Goal: Transaction & Acquisition: Obtain resource

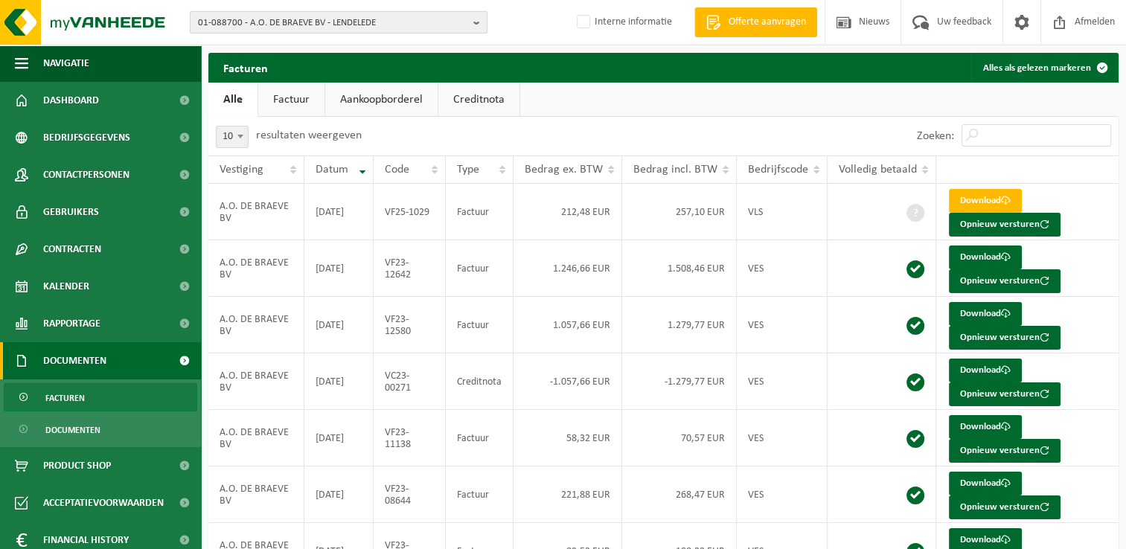
click at [393, 26] on span "01-088700 - A.O. DE BRAEVE BV - LENDELEDE" at bounding box center [332, 23] width 269 height 22
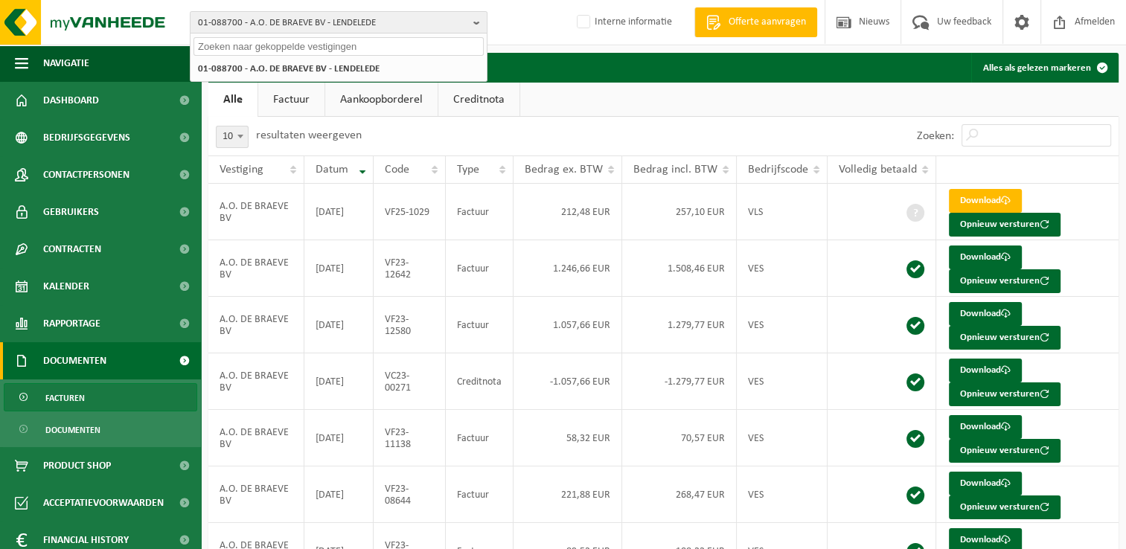
paste input "10-814572"
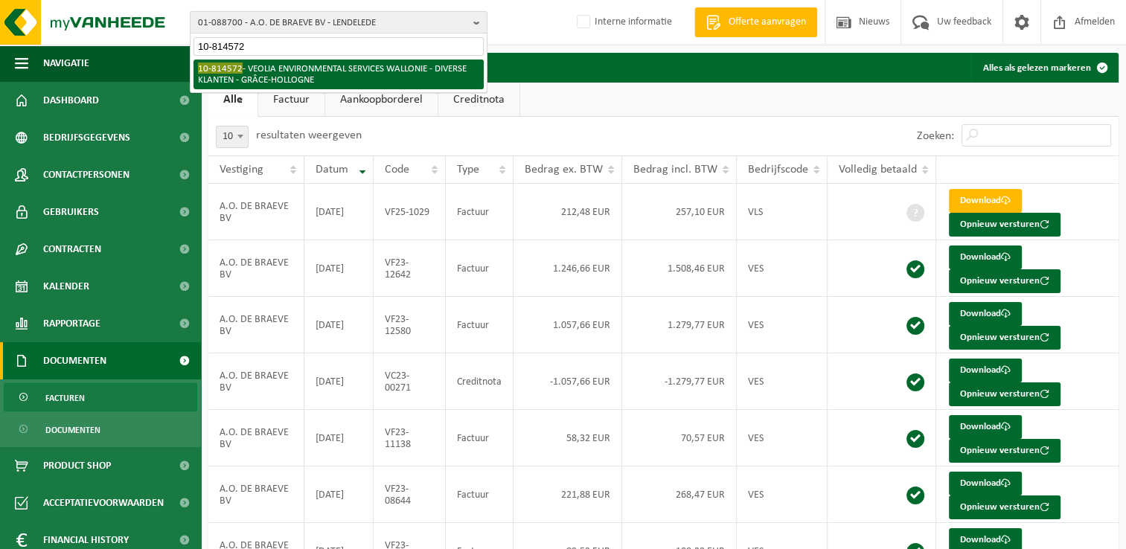
type input "10-814572"
click at [348, 77] on li "10-814572 - VEOLIA ENVIRONMENTAL SERVICES WALLONIE - DIVERSE KLANTEN - GRÂCE-HO…" at bounding box center [339, 75] width 290 height 30
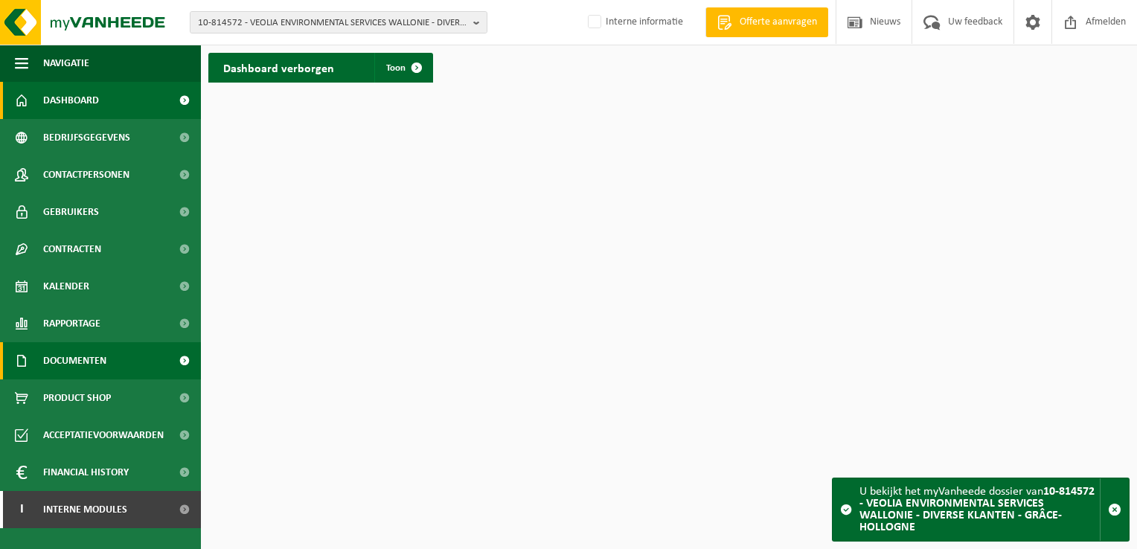
click at [159, 368] on link "Documenten" at bounding box center [100, 360] width 201 height 37
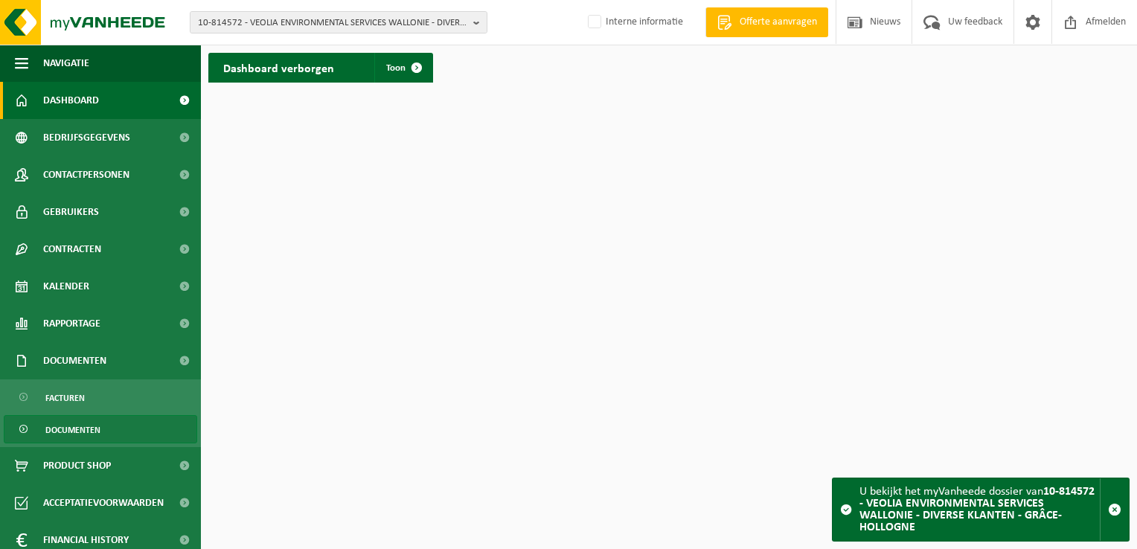
click at [102, 424] on link "Documenten" at bounding box center [101, 429] width 194 height 28
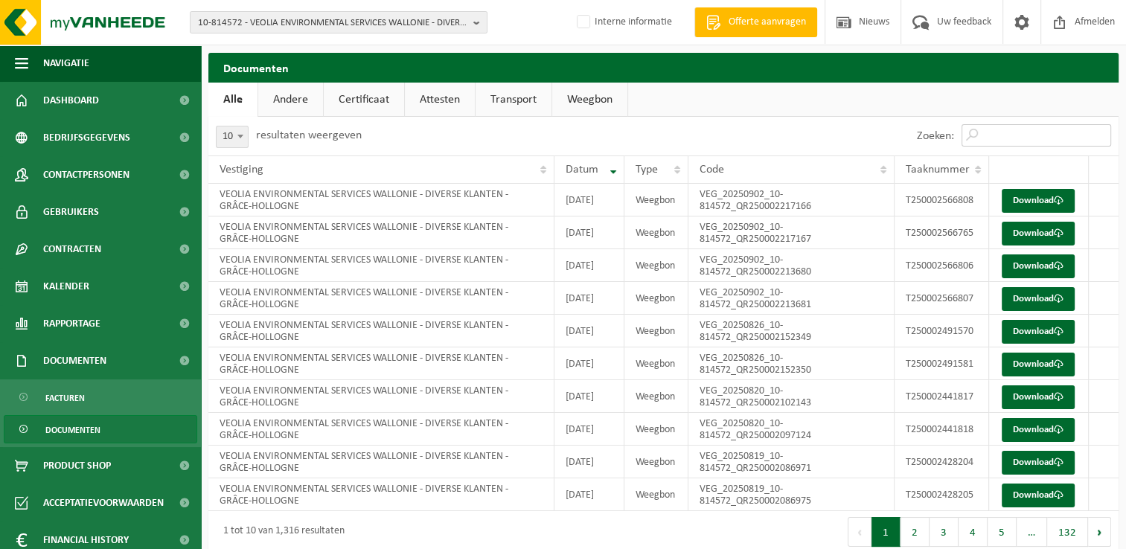
click at [991, 132] on input "Zoeken:" at bounding box center [1037, 135] width 150 height 22
paste input "T250002491581"
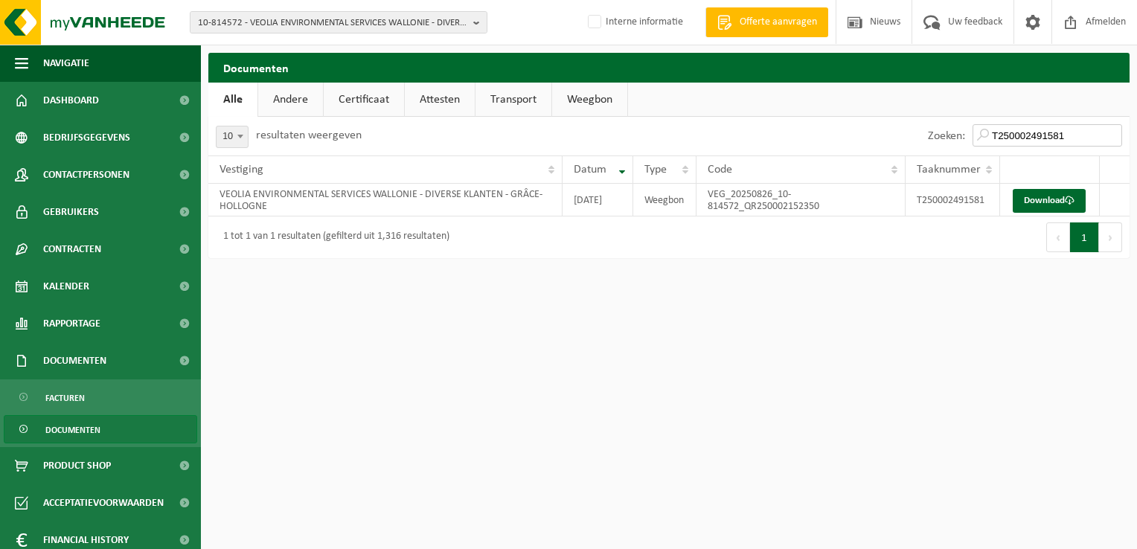
click at [1075, 140] on input "T250002491581" at bounding box center [1048, 135] width 150 height 22
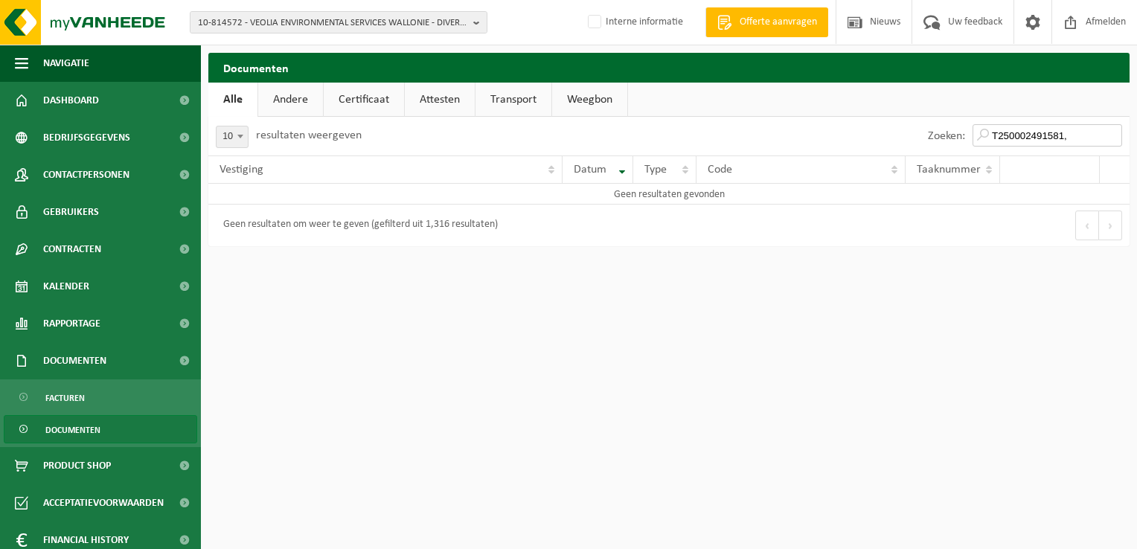
paste input "T250002491570"
drag, startPoint x: 1038, startPoint y: 132, endPoint x: 940, endPoint y: 153, distance: 99.7
click at [940, 153] on div "Zoeken: T250002491581, T250002491570" at bounding box center [1025, 136] width 209 height 39
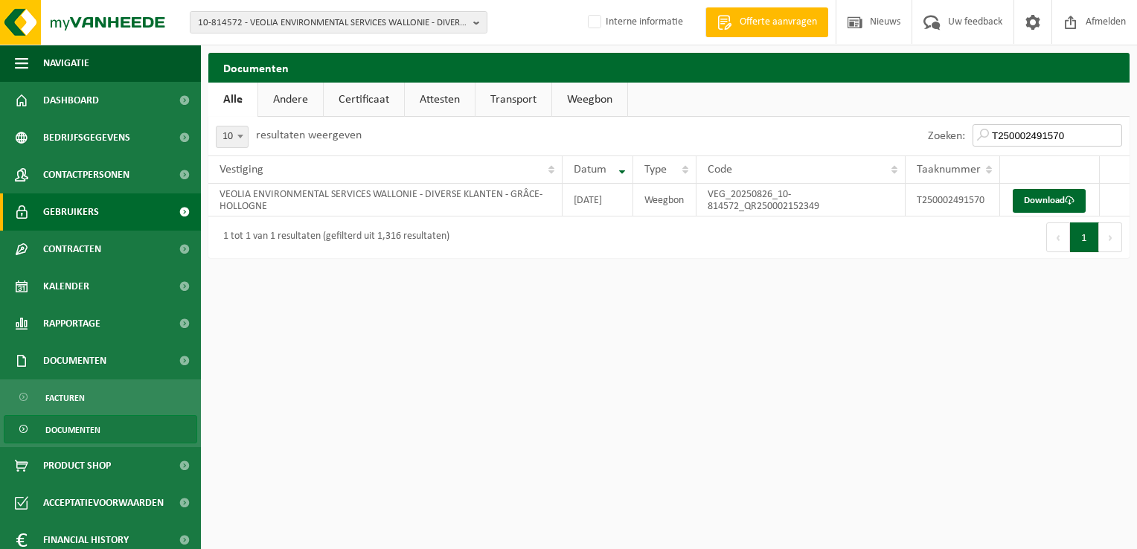
type input "T250002491570"
click at [136, 205] on link "Gebruikers" at bounding box center [100, 212] width 201 height 37
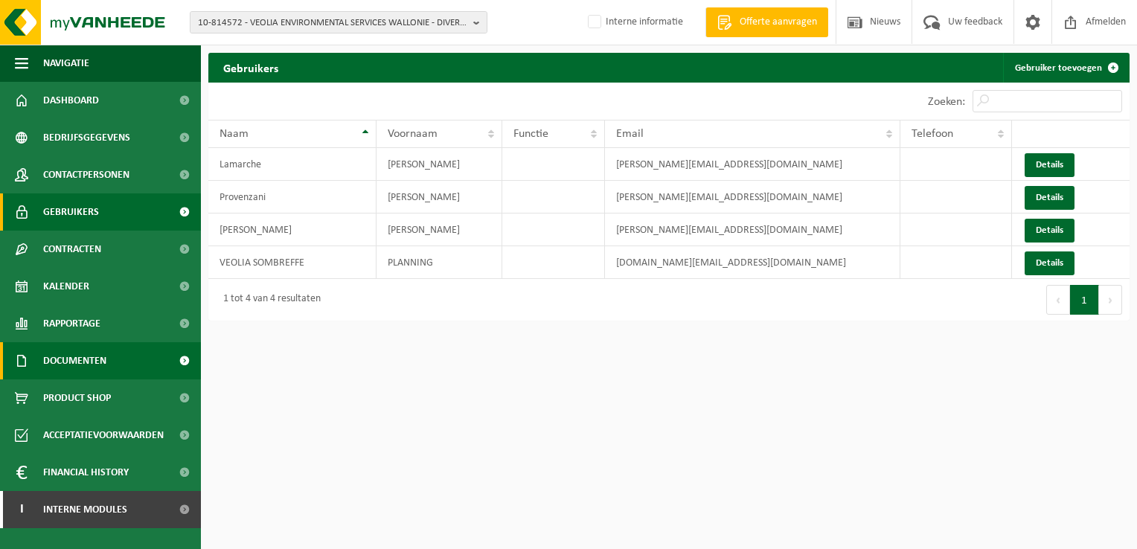
click at [106, 360] on span "Documenten" at bounding box center [74, 360] width 63 height 37
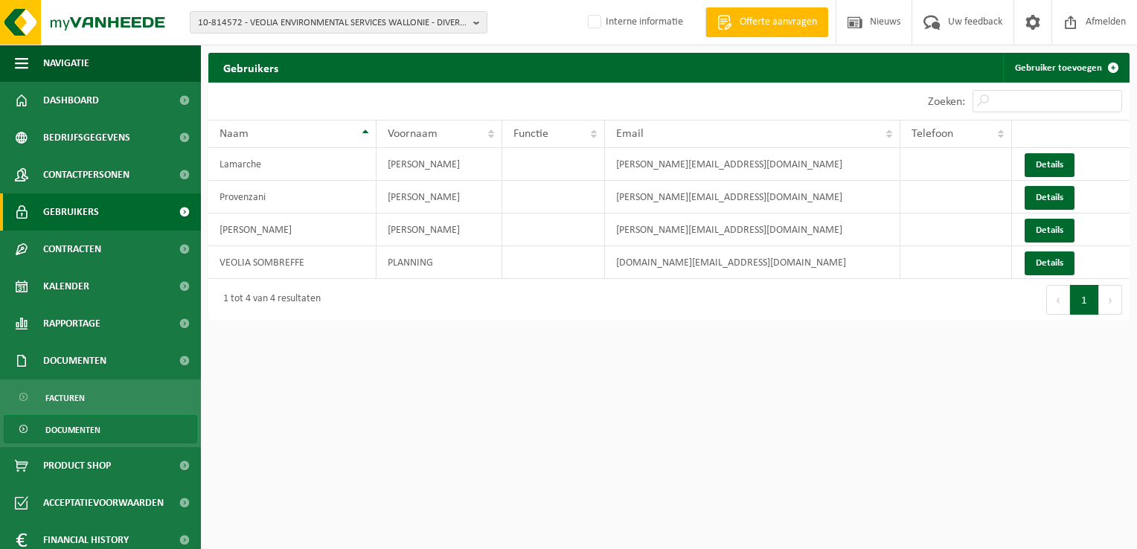
click at [92, 424] on span "Documenten" at bounding box center [72, 430] width 55 height 28
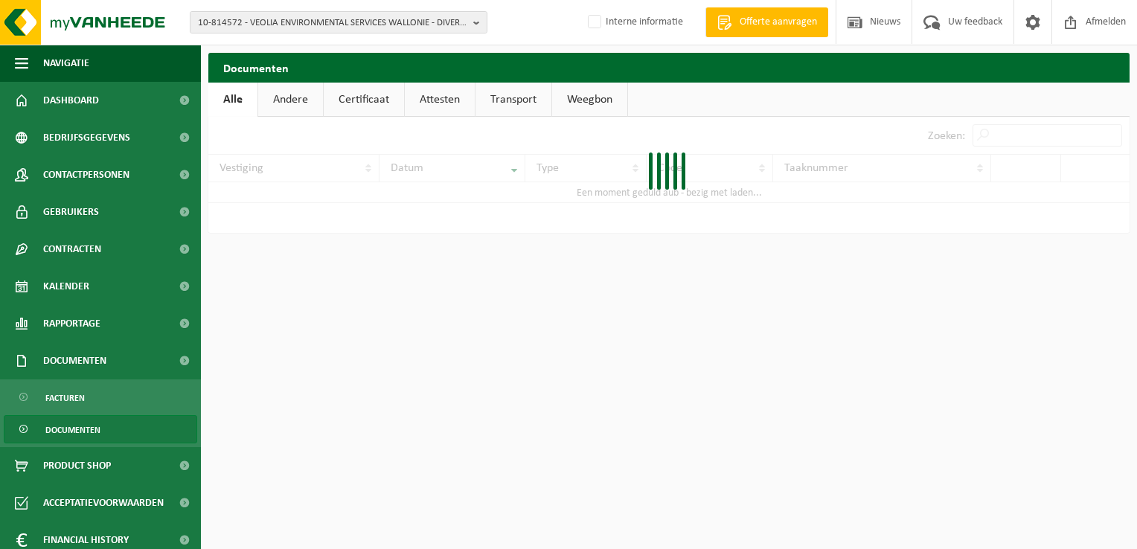
click at [1003, 133] on div at bounding box center [668, 175] width 921 height 116
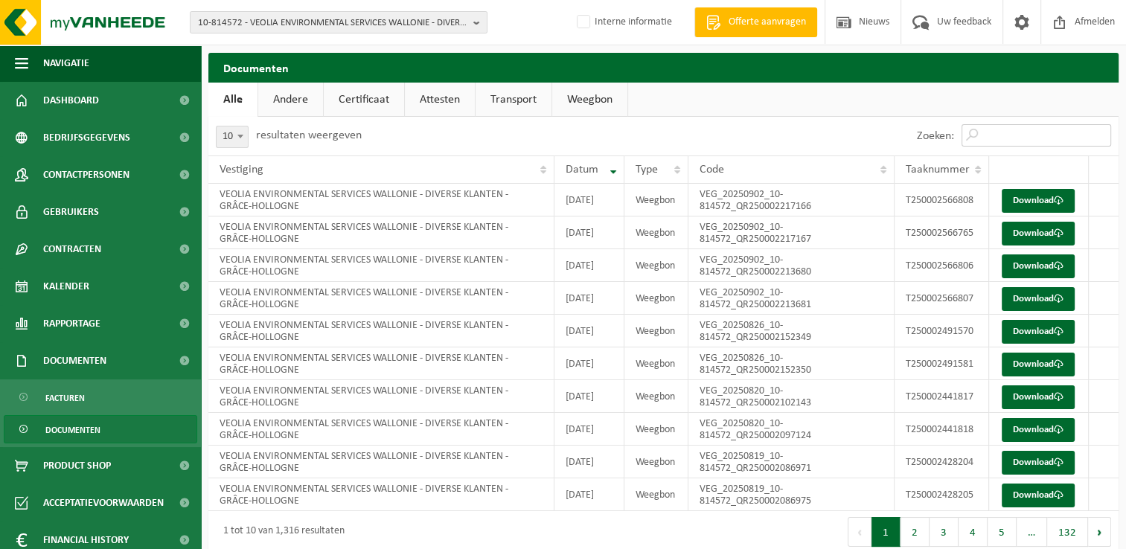
click at [1003, 133] on input "Zoeken:" at bounding box center [1037, 135] width 150 height 22
paste input "T250002491570"
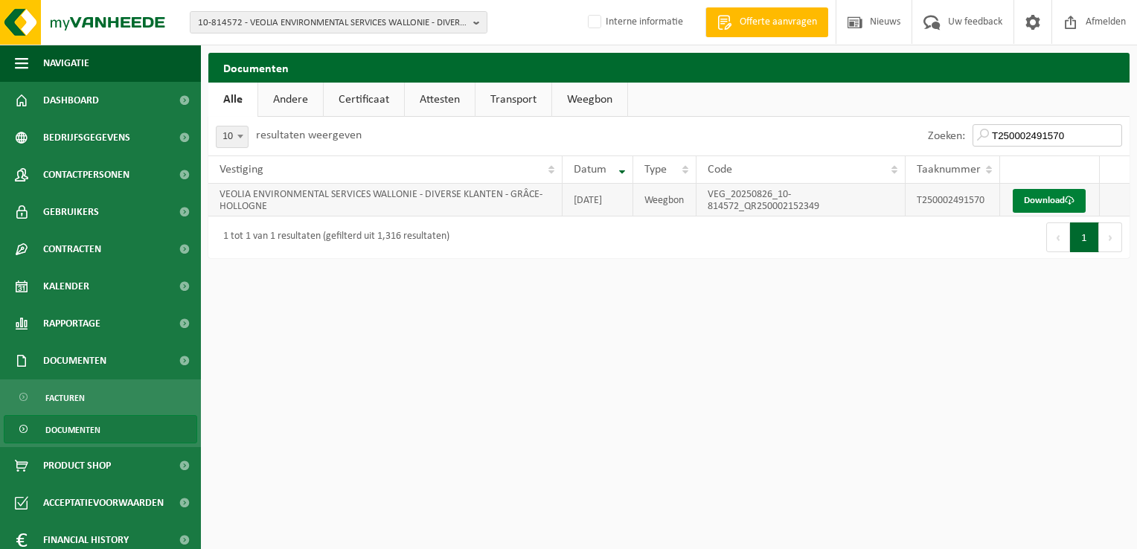
type input "T250002491570"
click at [1036, 201] on link "Download" at bounding box center [1049, 201] width 73 height 24
click at [1060, 141] on input "T250002491570" at bounding box center [1048, 135] width 150 height 22
click at [1114, 136] on input "T250002491570" at bounding box center [1048, 135] width 150 height 22
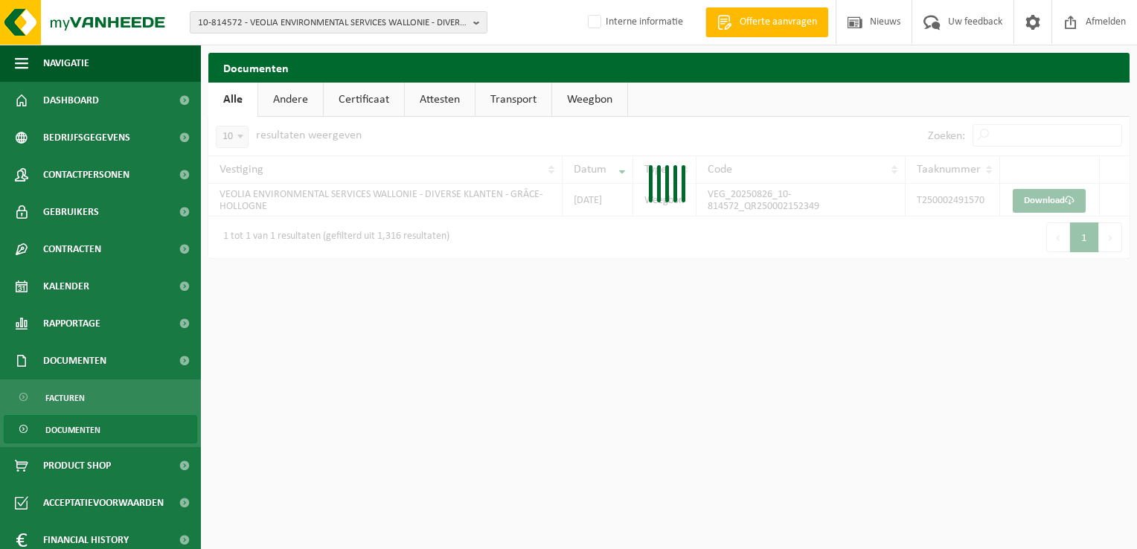
click at [1050, 135] on div "10 25 50 100 10 resultaten weergeven Zoeken: Vestiging Datum Type Code Taaknumm…" at bounding box center [668, 187] width 921 height 141
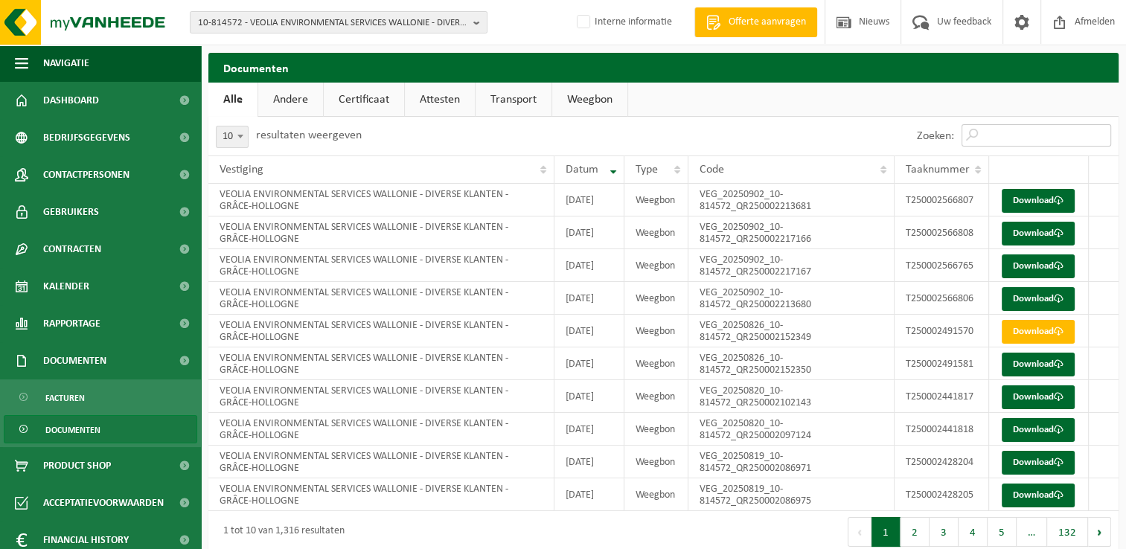
click at [1050, 135] on input "Zoeken:" at bounding box center [1037, 135] width 150 height 22
paste input "T250002491581"
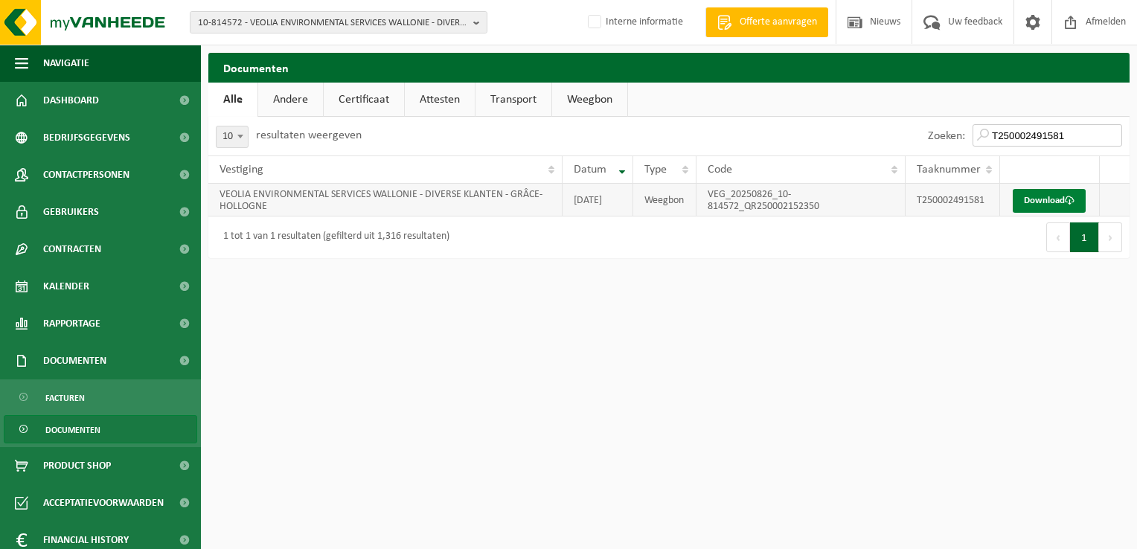
type input "T250002491581"
click at [1044, 208] on link "Download" at bounding box center [1049, 201] width 73 height 24
